Goal: Check status

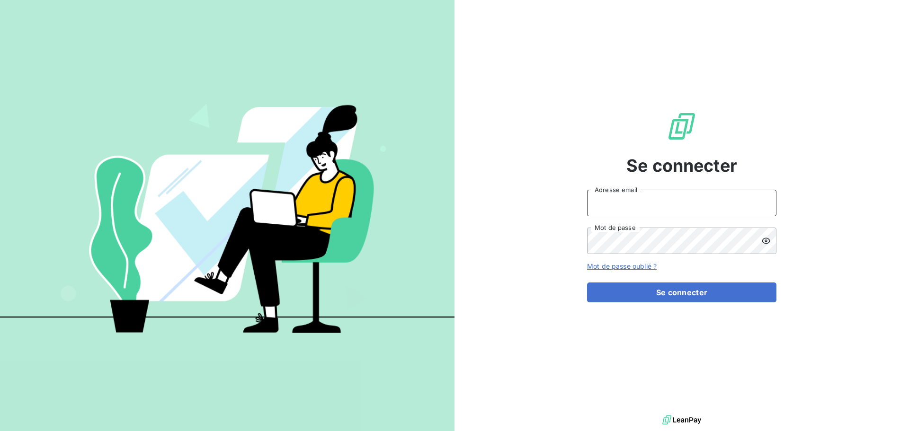
click at [723, 200] on input "Adresse email" at bounding box center [681, 203] width 189 height 27
type input "[EMAIL_ADDRESS][DOMAIN_NAME]"
click at [587, 283] on button "Se connecter" at bounding box center [681, 293] width 189 height 20
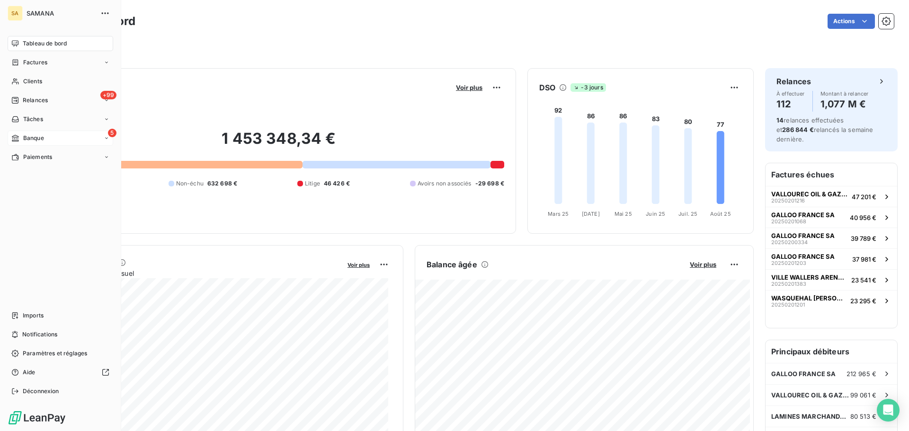
click at [24, 134] on div "5 Banque" at bounding box center [61, 138] width 106 height 15
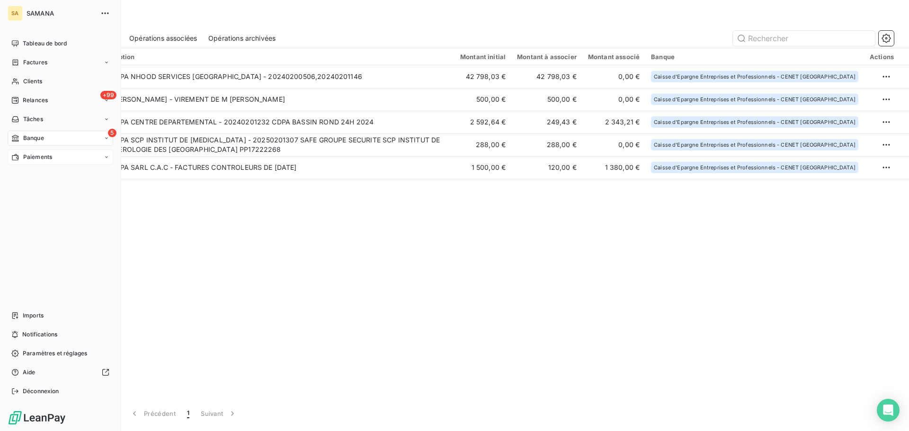
click at [19, 156] on icon at bounding box center [15, 157] width 8 height 8
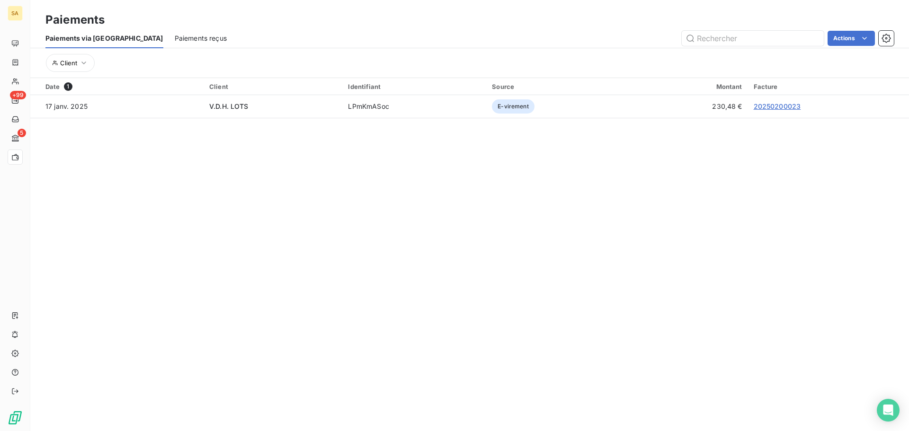
click at [175, 38] on span "Paiements reçus" at bounding box center [201, 38] width 52 height 9
